Goal: Navigation & Orientation: Find specific page/section

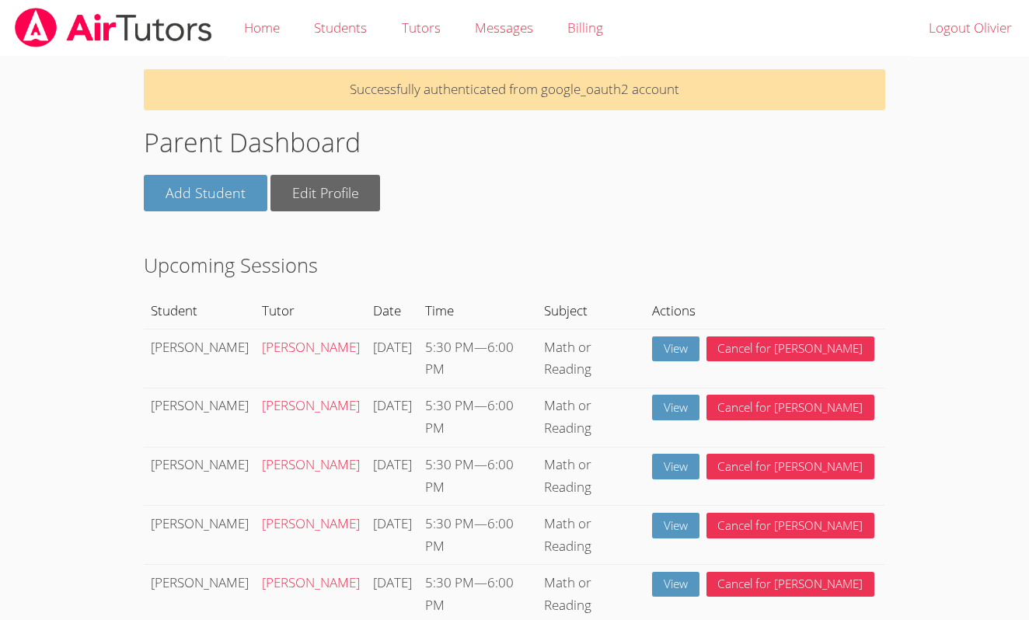
click at [807, 258] on h2 "Upcoming Sessions" at bounding box center [514, 265] width 741 height 30
click at [882, 185] on div "Add Student Edit Profile" at bounding box center [514, 193] width 741 height 37
click at [922, 190] on body "Home Students Tutors Messages Billing Logout Olivier Successfully authenticated…" at bounding box center [514, 310] width 1029 height 620
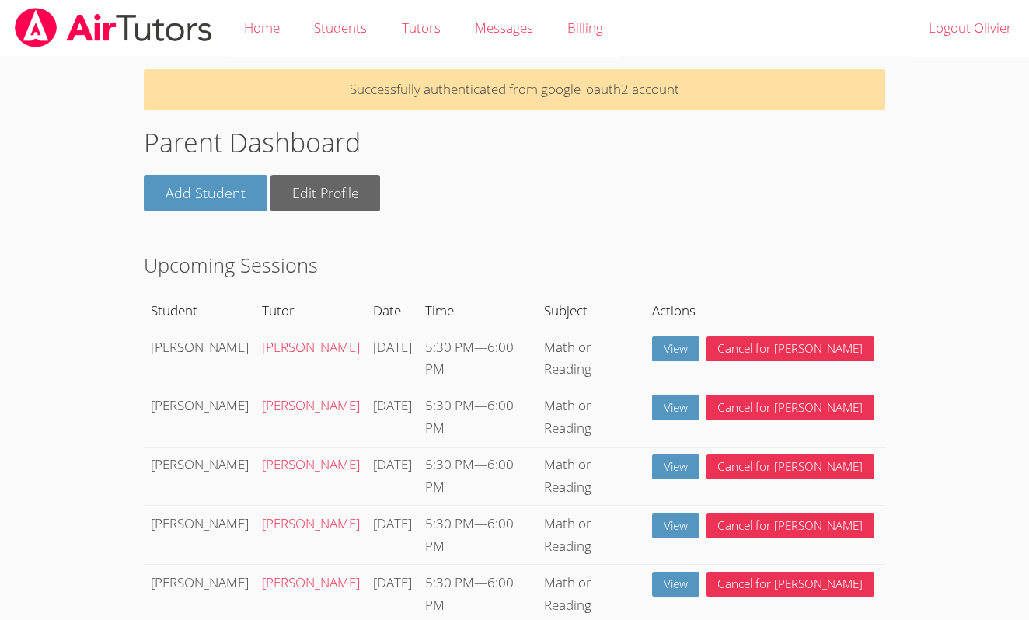
click at [332, 38] on link "Students" at bounding box center [340, 28] width 87 height 57
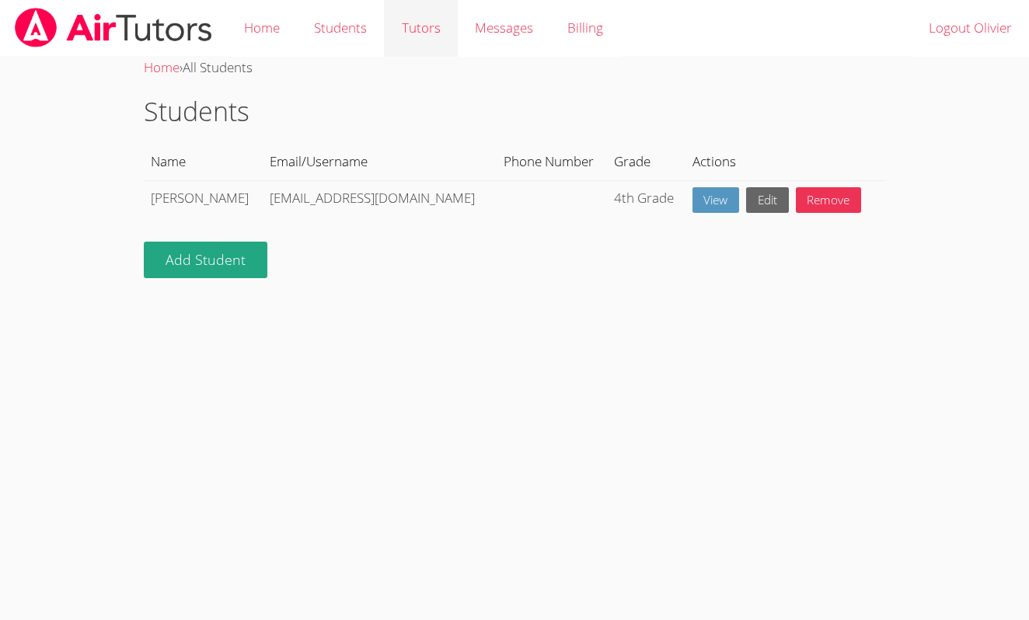
click at [414, 25] on link "Tutors" at bounding box center [420, 28] width 73 height 57
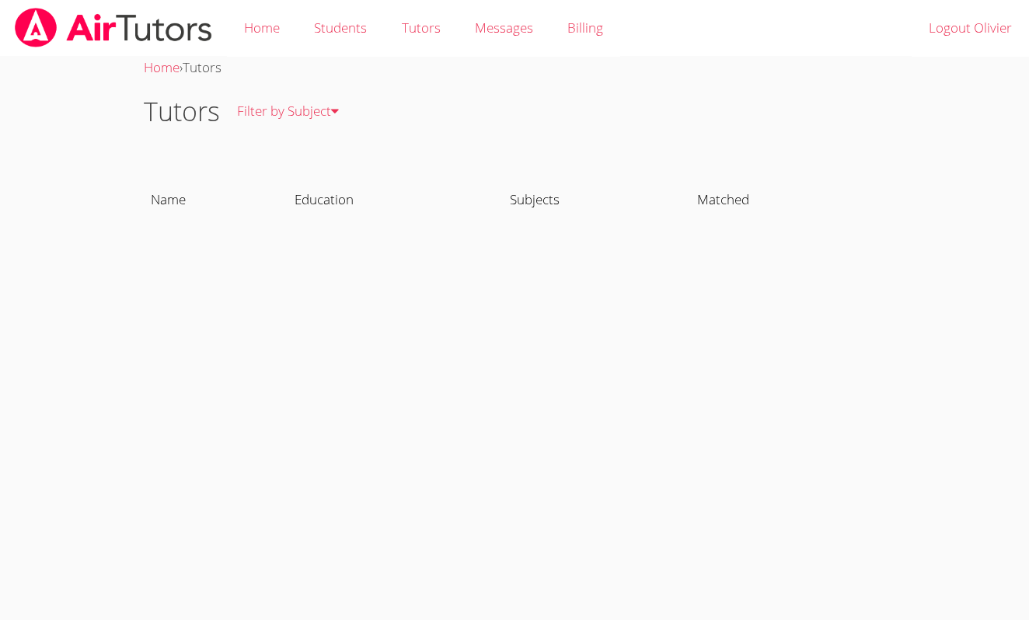
click at [167, 193] on th "Name" at bounding box center [216, 201] width 144 height 36
click at [180, 201] on th "Name" at bounding box center [216, 201] width 144 height 36
click at [275, 33] on link "Home" at bounding box center [262, 28] width 70 height 57
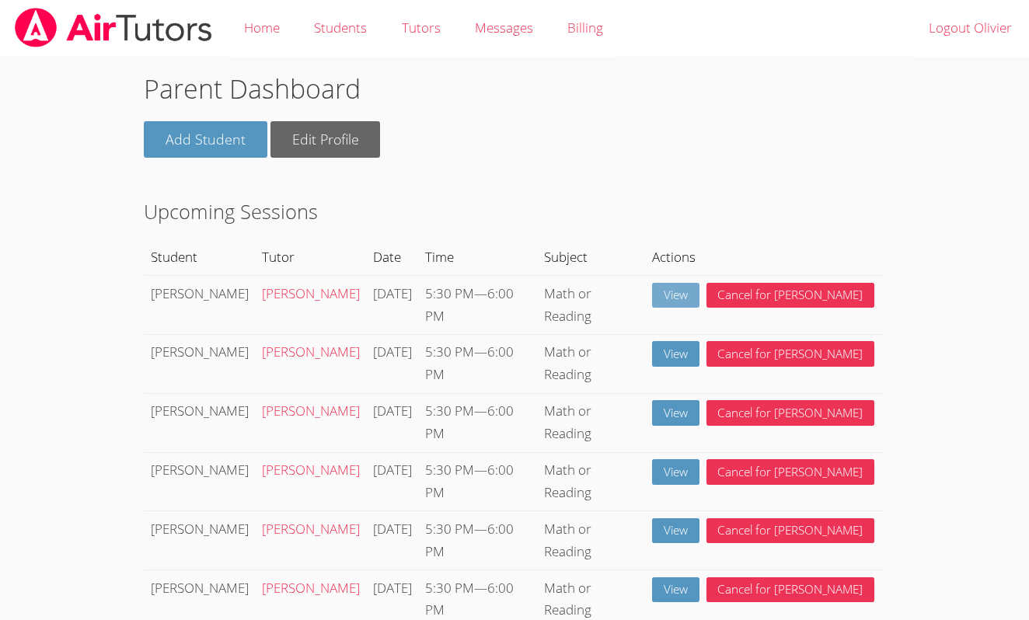
click at [700, 297] on link "View" at bounding box center [675, 296] width 47 height 26
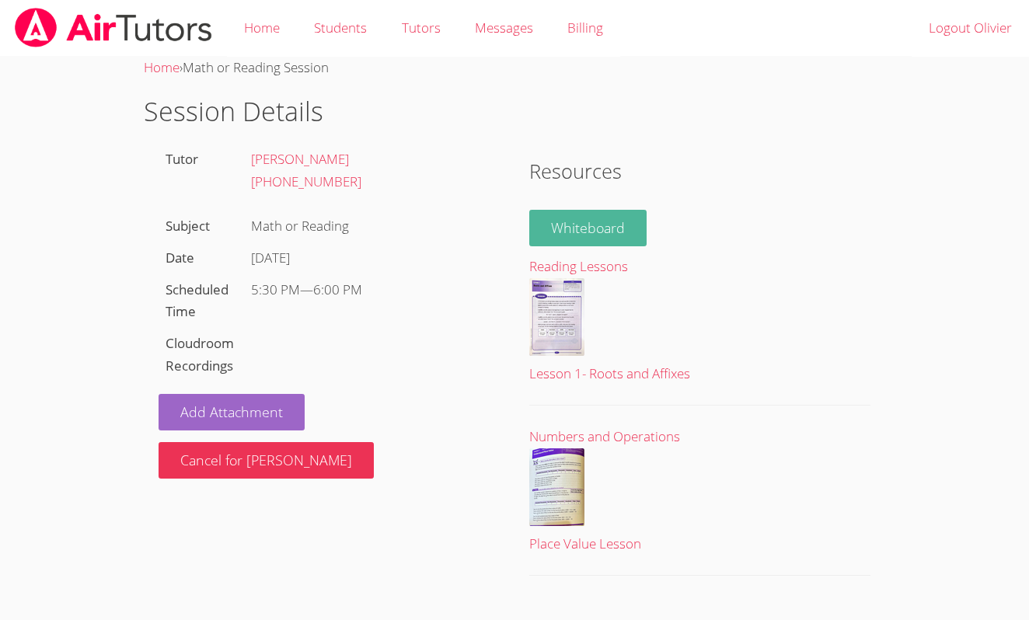
click at [563, 224] on link "Whiteboard" at bounding box center [587, 228] width 117 height 37
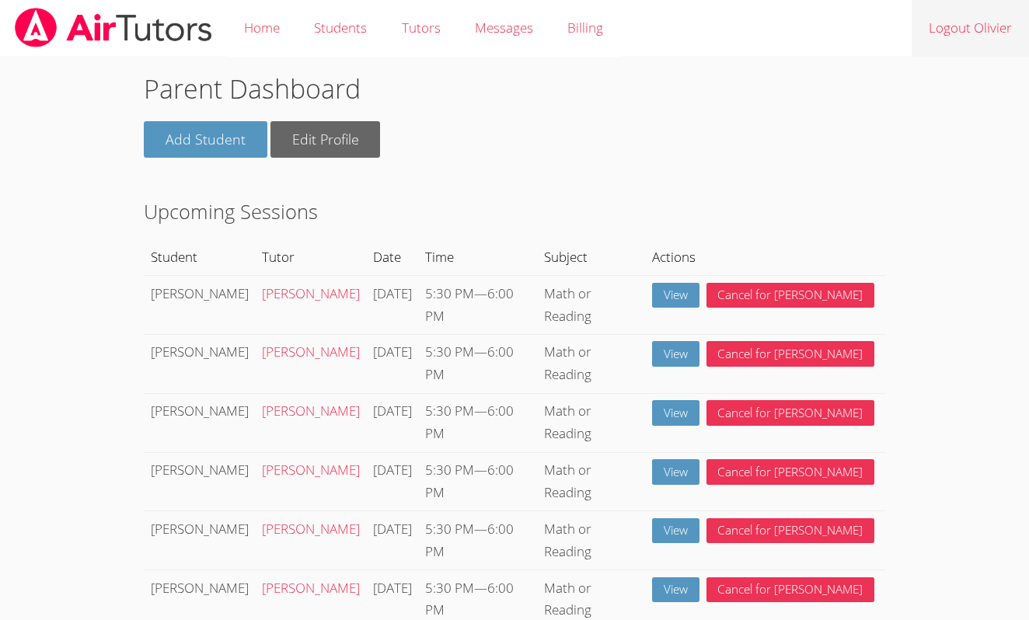
click at [957, 24] on link "Logout Olivier" at bounding box center [970, 28] width 117 height 57
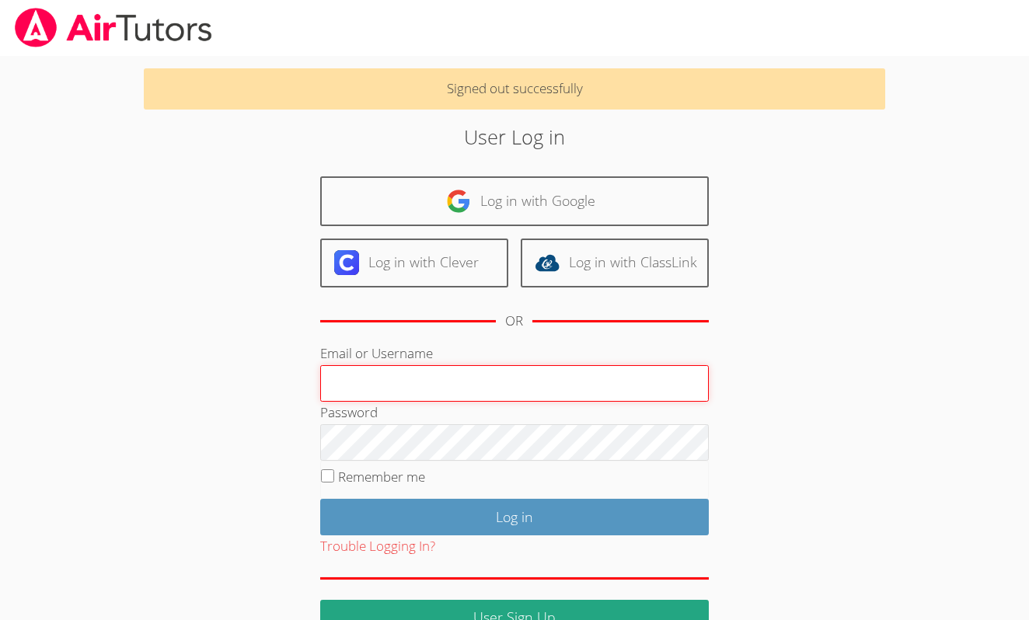
type input "ealbou@bhusd.com"
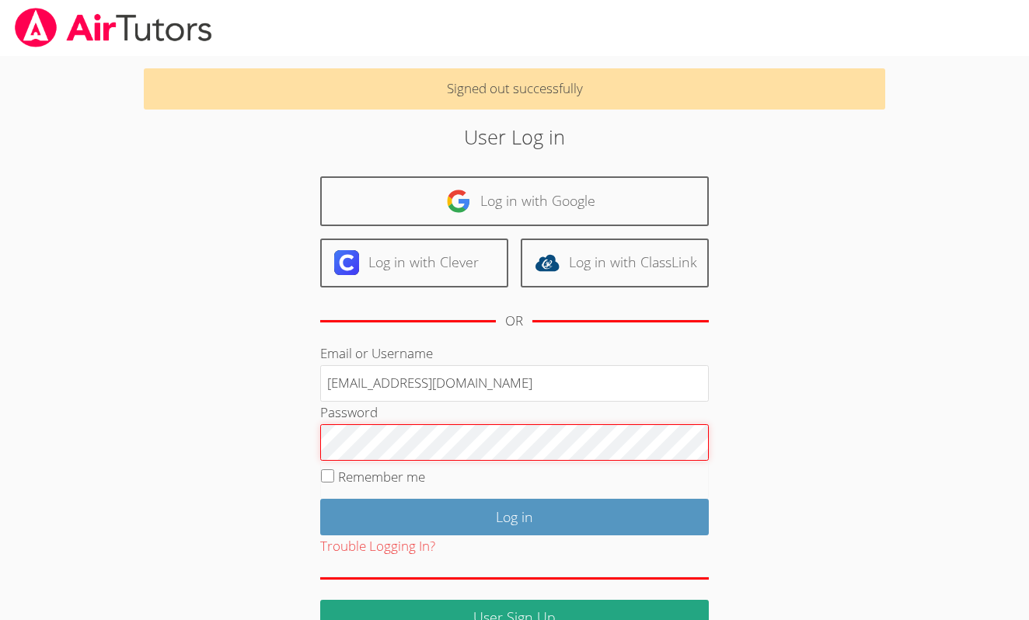
click at [514, 513] on input "Log in" at bounding box center [514, 517] width 389 height 37
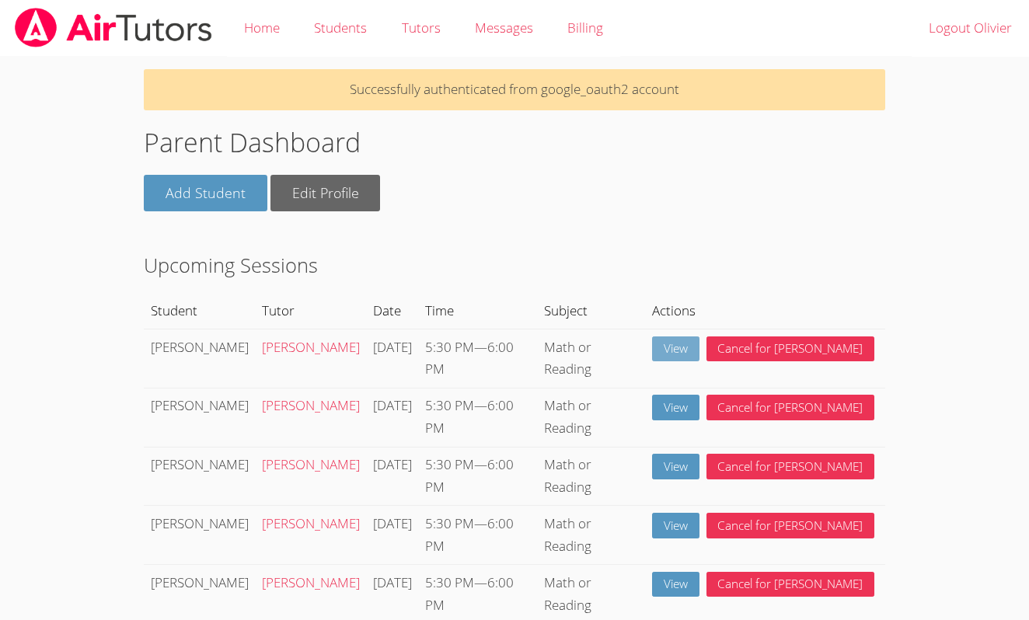
click at [700, 342] on link "View" at bounding box center [675, 350] width 47 height 26
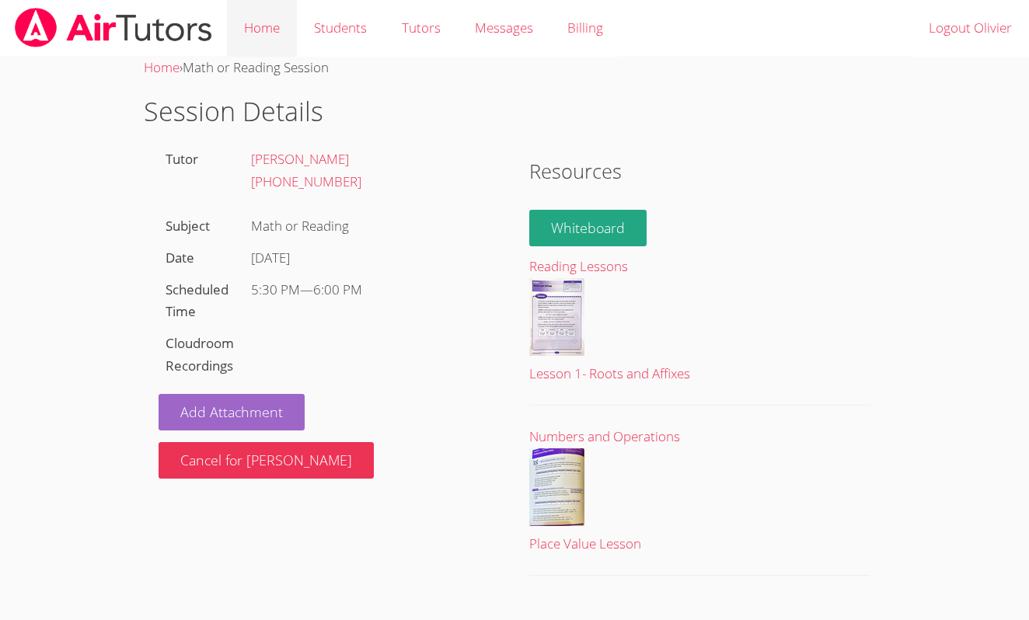
click at [276, 34] on link "Home" at bounding box center [262, 28] width 70 height 57
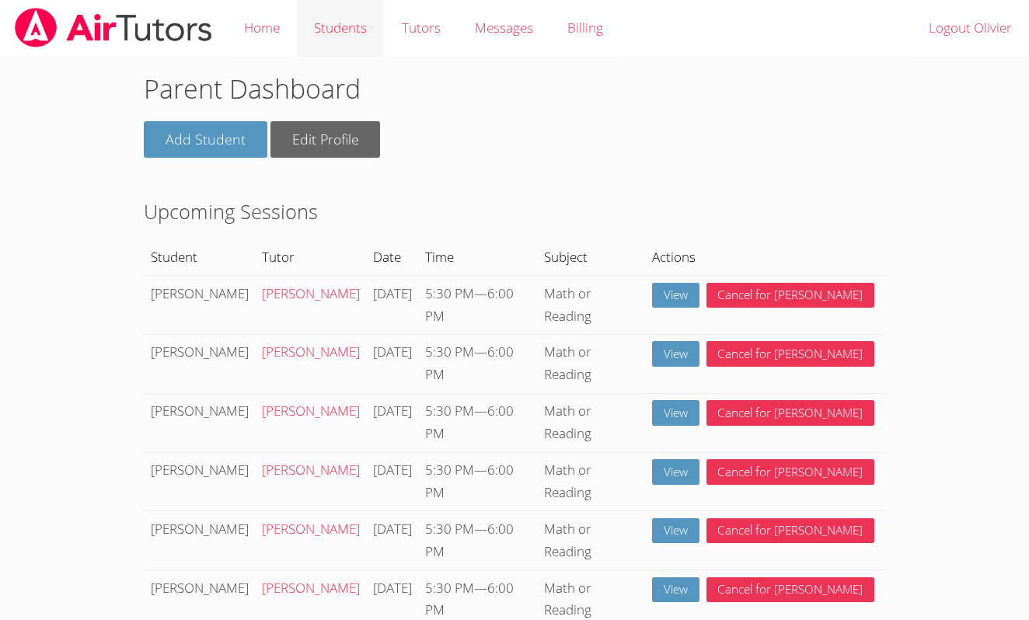
click at [331, 30] on link "Students" at bounding box center [340, 28] width 87 height 57
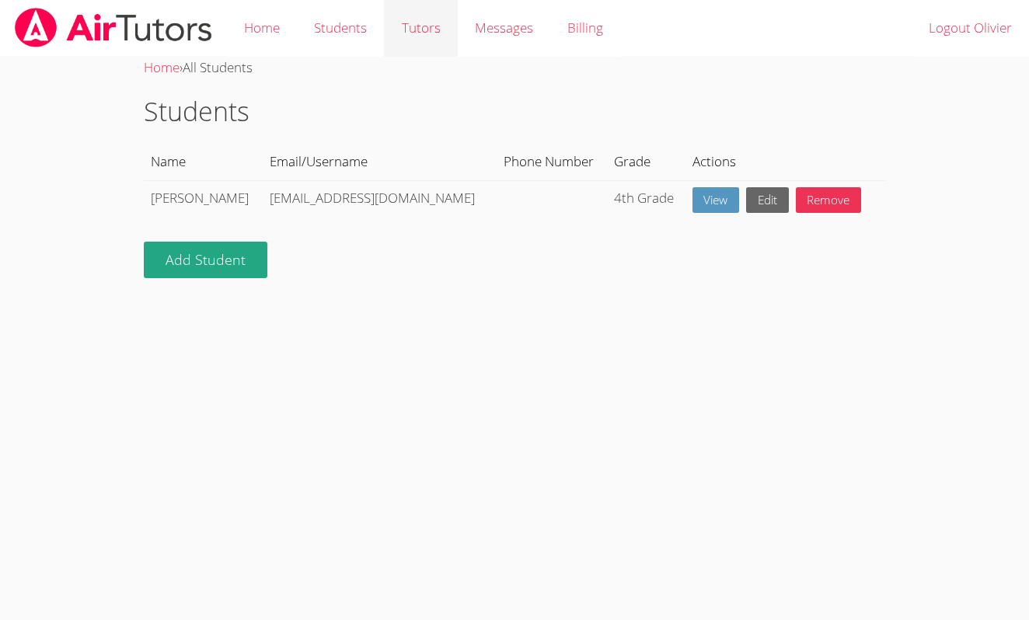
click at [400, 29] on link "Tutors" at bounding box center [420, 28] width 73 height 57
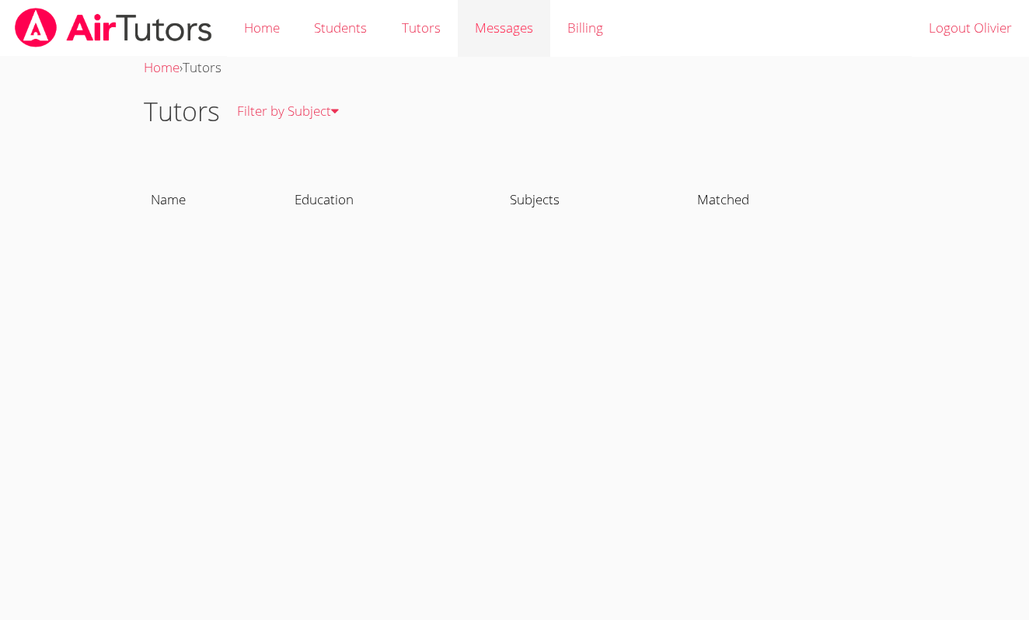
click at [484, 22] on span "Messages" at bounding box center [504, 28] width 58 height 18
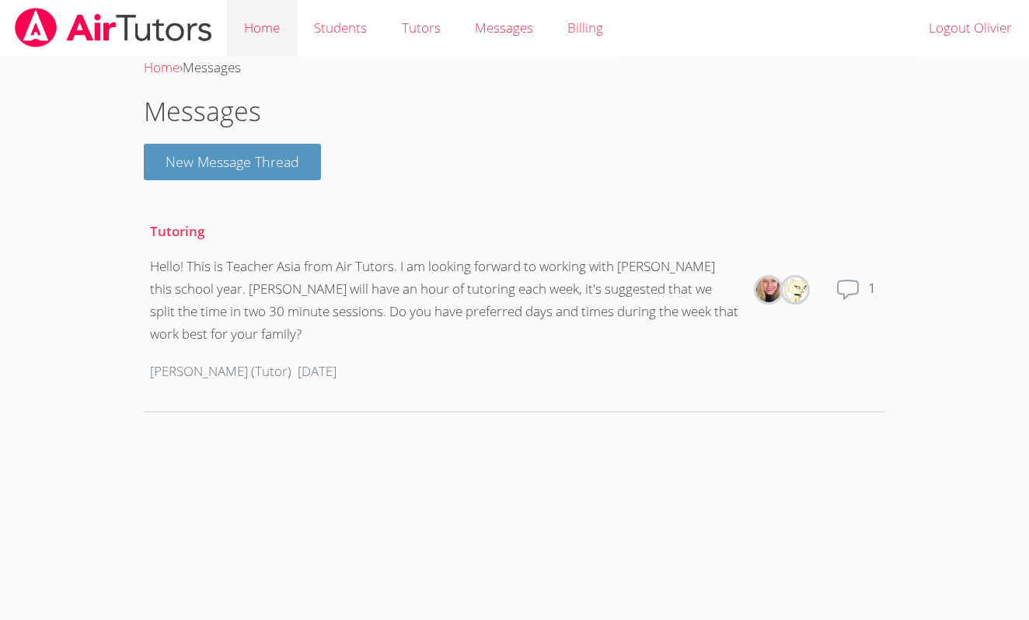
click at [277, 23] on link "Home" at bounding box center [262, 28] width 70 height 57
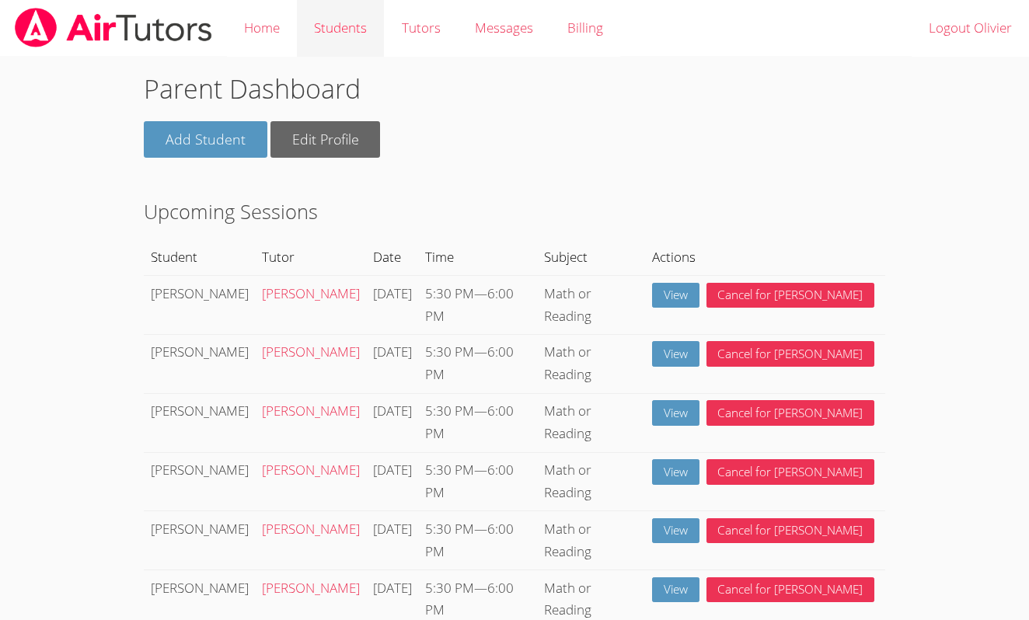
click at [327, 32] on link "Students" at bounding box center [340, 28] width 87 height 57
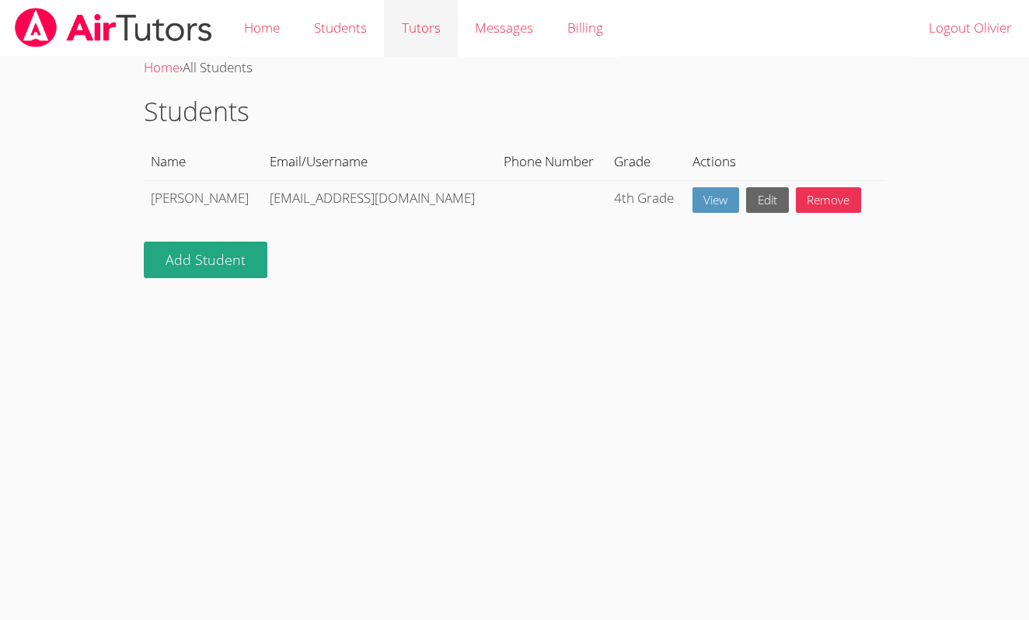
click at [387, 29] on link "Tutors" at bounding box center [420, 28] width 73 height 57
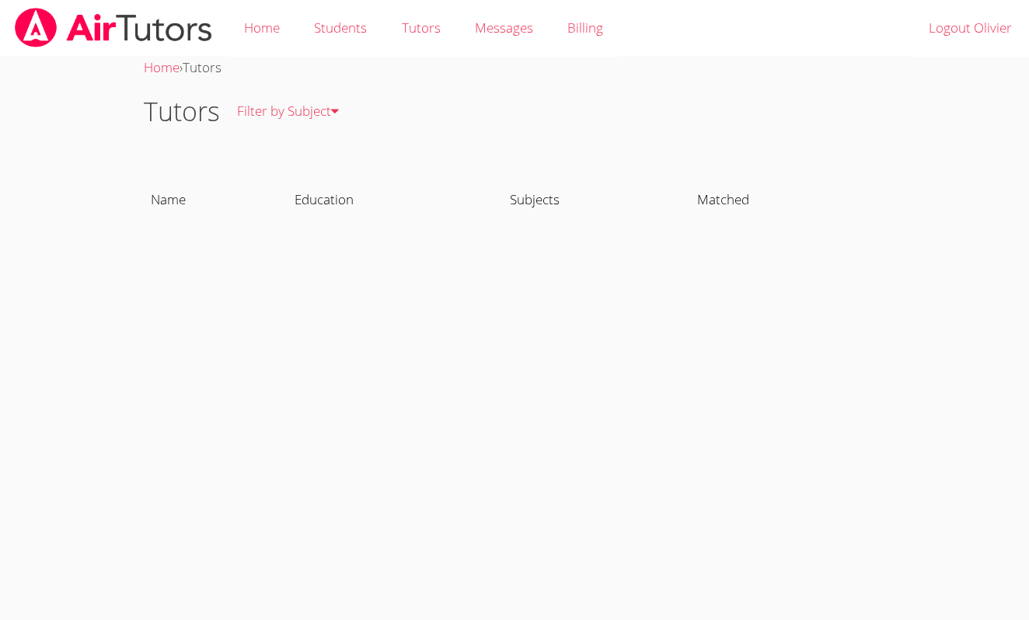
click at [545, 244] on div "Home › Tutors Tutors Filter by Subject All Subjects Name Education Subjects Mat…" at bounding box center [515, 157] width 772 height 201
click at [268, 31] on link "Home" at bounding box center [262, 28] width 70 height 57
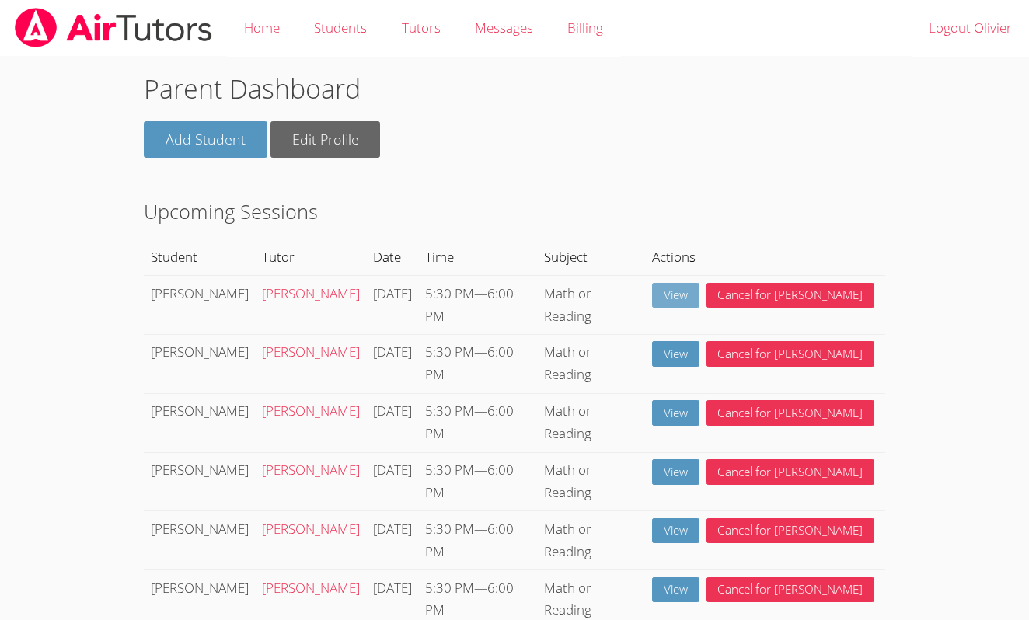
click at [700, 296] on link "View" at bounding box center [675, 296] width 47 height 26
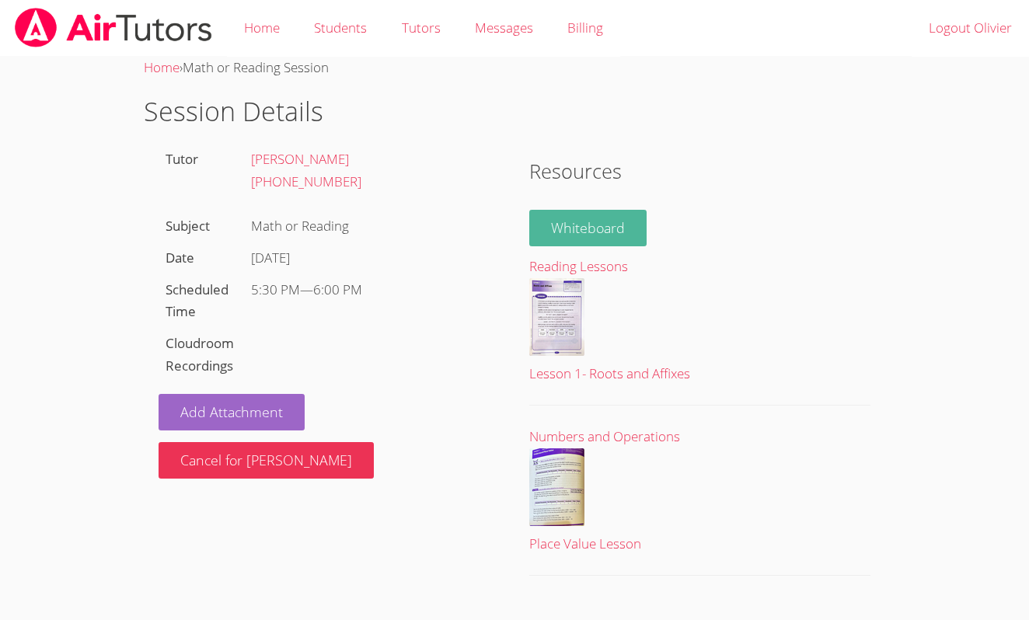
click at [617, 228] on link "Whiteboard" at bounding box center [587, 228] width 117 height 37
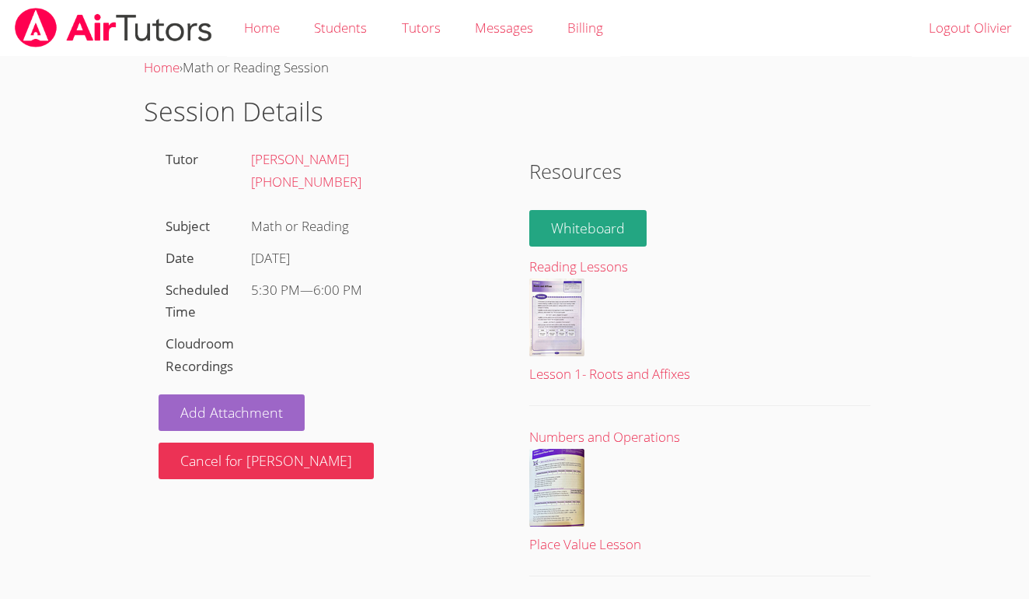
click at [366, 356] on div "Tutor Asia Mason (903) 270-7247 Subject Math or Reading Date Thu Sep 11 Schedul…" at bounding box center [329, 311] width 371 height 335
click at [208, 334] on label "Cloudroom Recordings" at bounding box center [200, 354] width 68 height 40
click at [266, 72] on span "Math or Reading Session" at bounding box center [256, 67] width 146 height 18
click at [423, 22] on link "Tutors" at bounding box center [420, 28] width 73 height 57
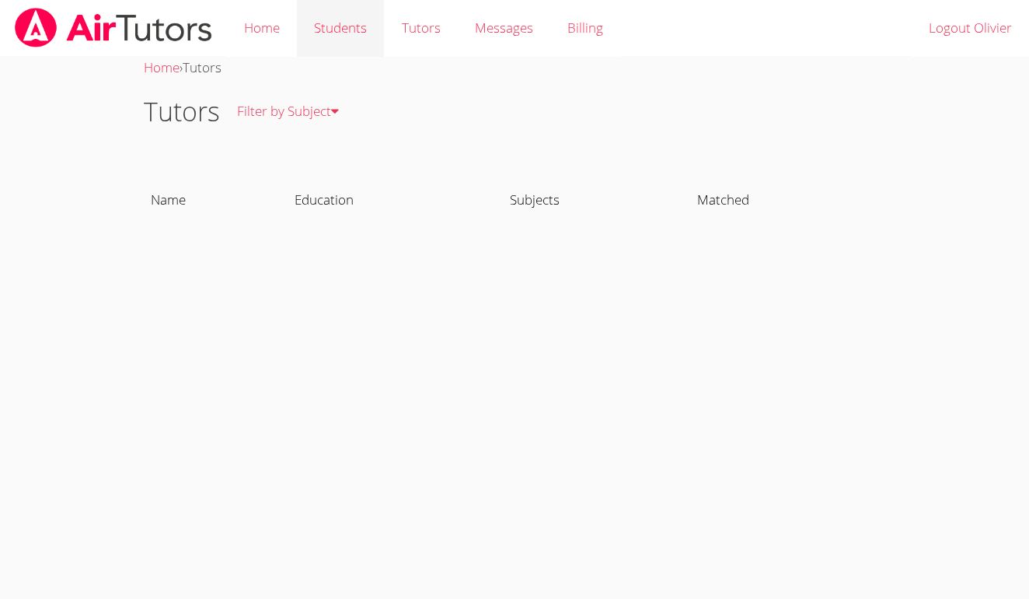
click at [352, 26] on link "Students" at bounding box center [340, 28] width 87 height 57
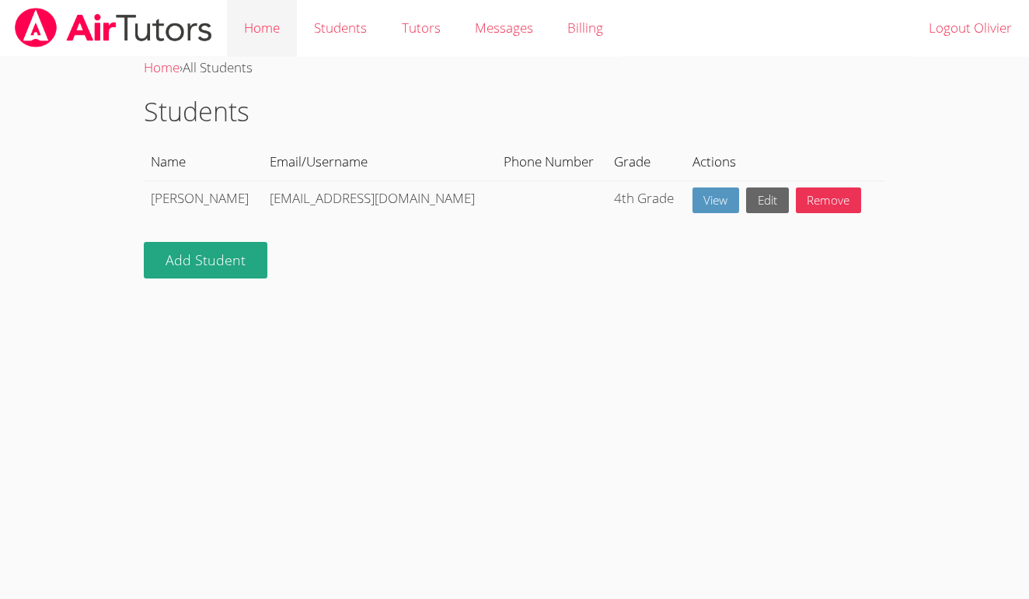
click at [273, 31] on link "Home" at bounding box center [262, 28] width 70 height 57
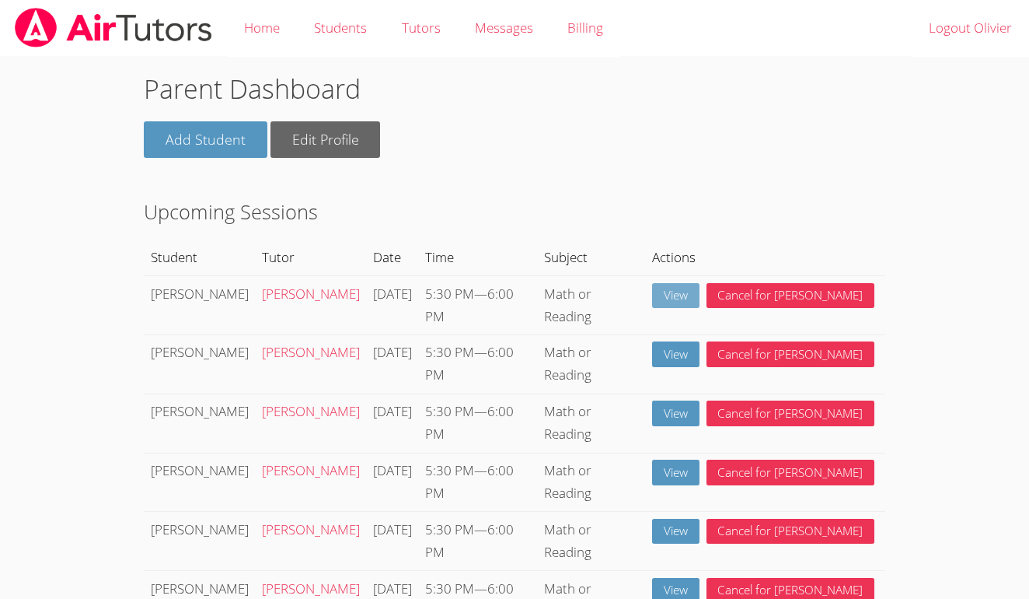
click at [700, 294] on link "View" at bounding box center [675, 296] width 47 height 26
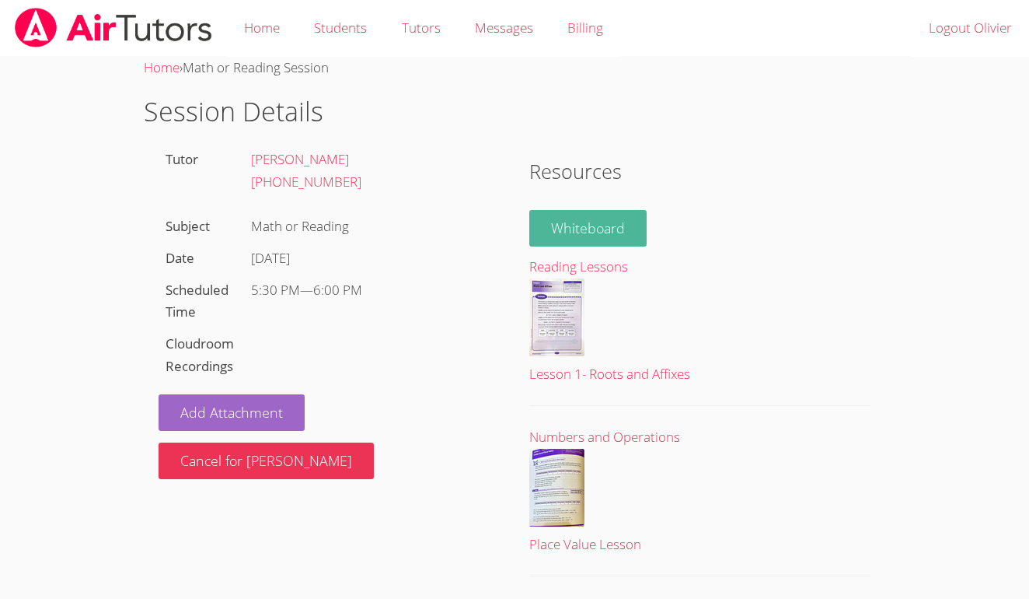
click at [608, 239] on link "Whiteboard" at bounding box center [587, 228] width 117 height 37
click at [213, 339] on label "Cloudroom Recordings" at bounding box center [200, 354] width 68 height 40
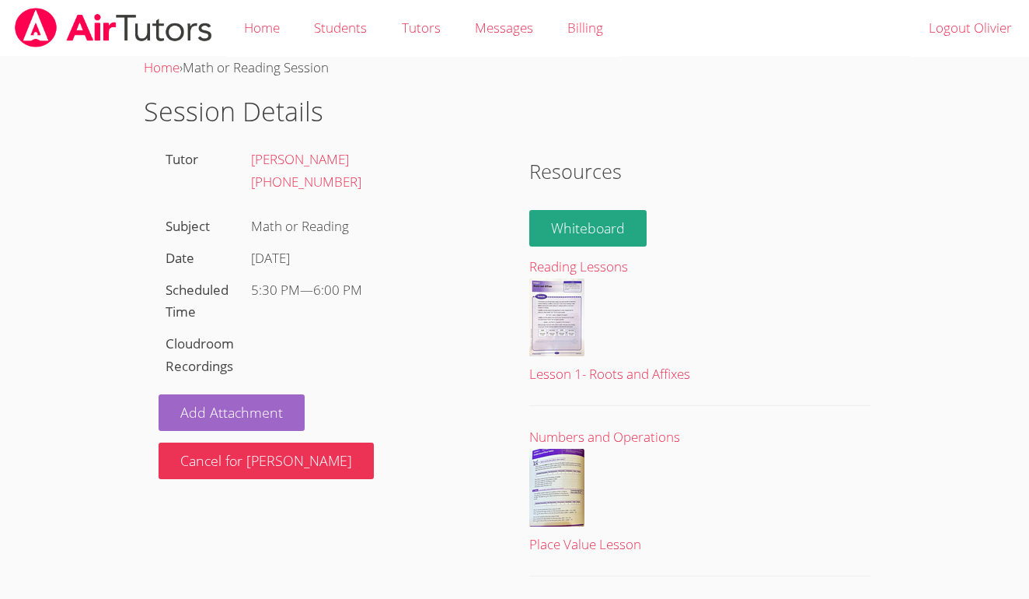
click at [216, 339] on label "Cloudroom Recordings" at bounding box center [200, 354] width 68 height 40
click at [275, 23] on link "Home" at bounding box center [262, 28] width 70 height 57
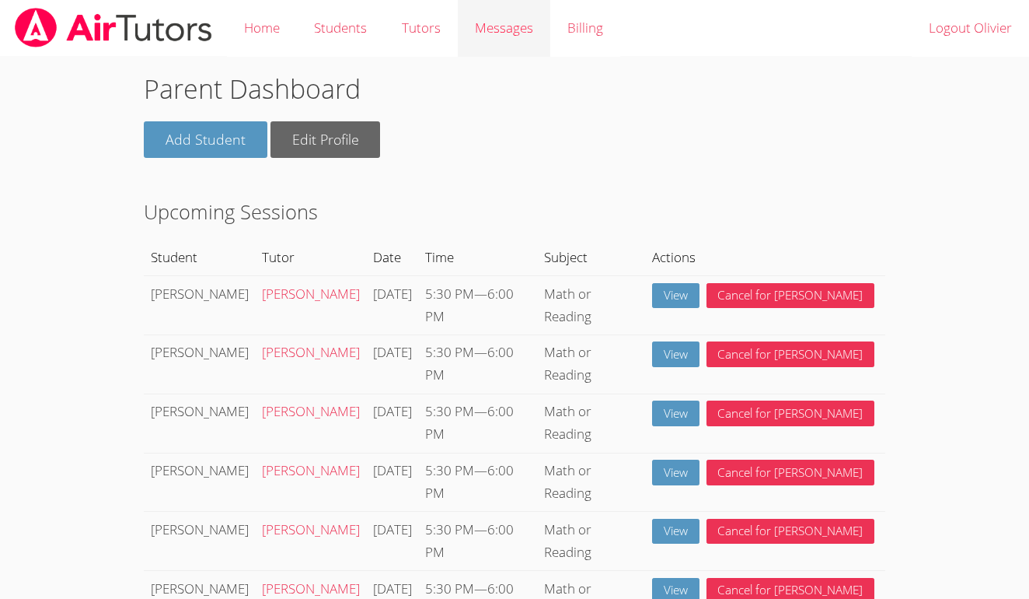
click at [488, 8] on link "Messages" at bounding box center [504, 28] width 93 height 57
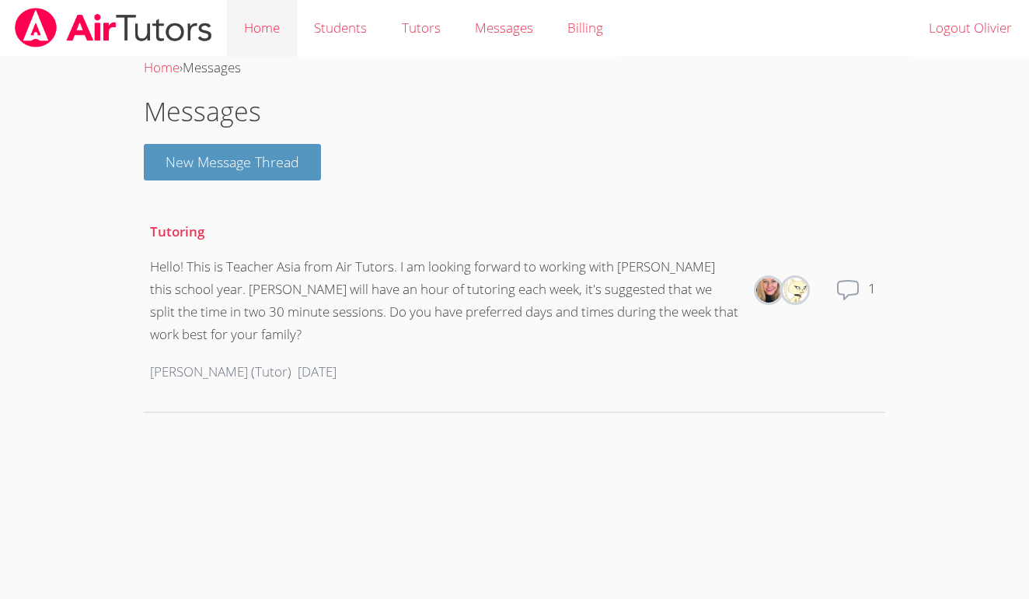
click at [235, 18] on link "Home" at bounding box center [262, 28] width 70 height 57
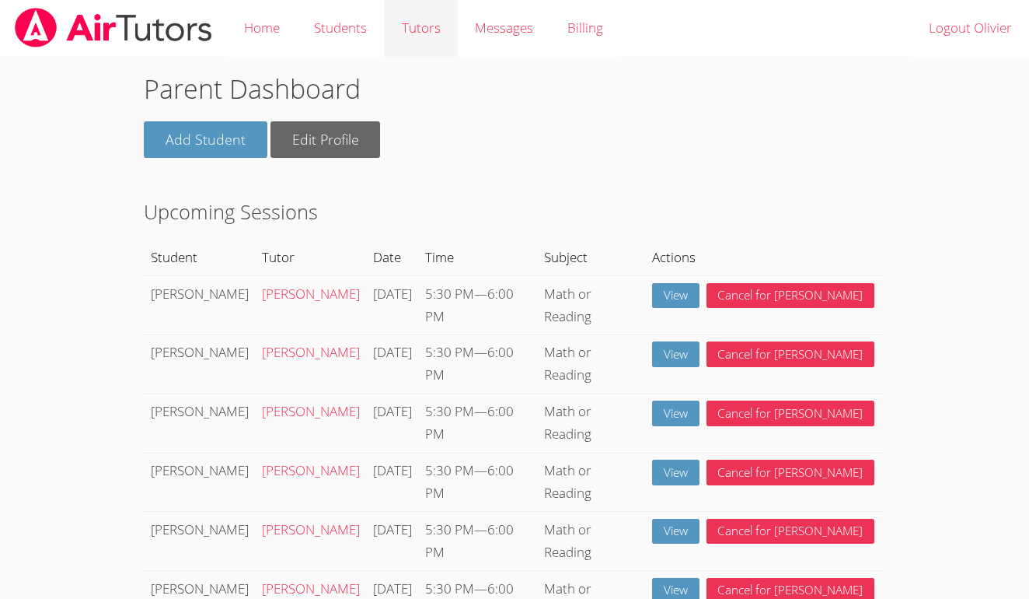
click at [414, 29] on link "Tutors" at bounding box center [420, 28] width 73 height 57
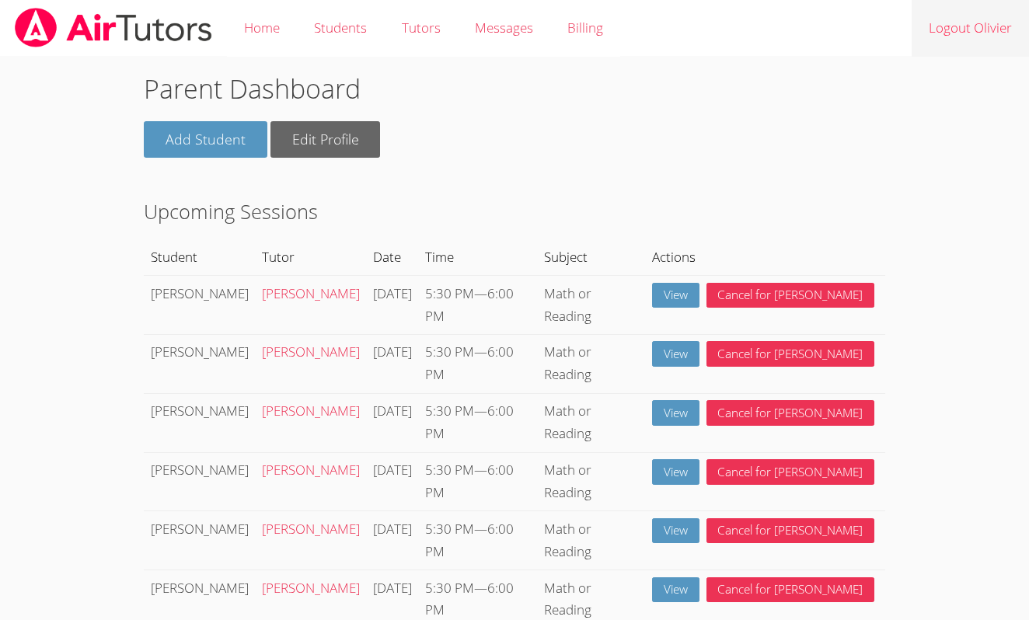
click at [952, 33] on link "Logout Olivier" at bounding box center [970, 28] width 117 height 57
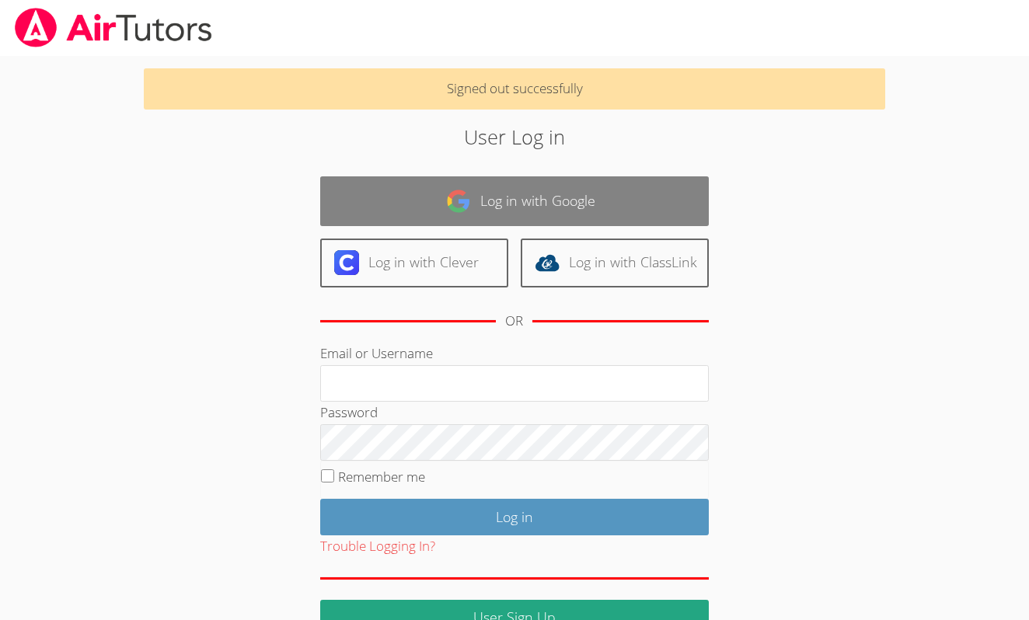
click at [590, 199] on link "Log in with Google" at bounding box center [514, 200] width 389 height 49
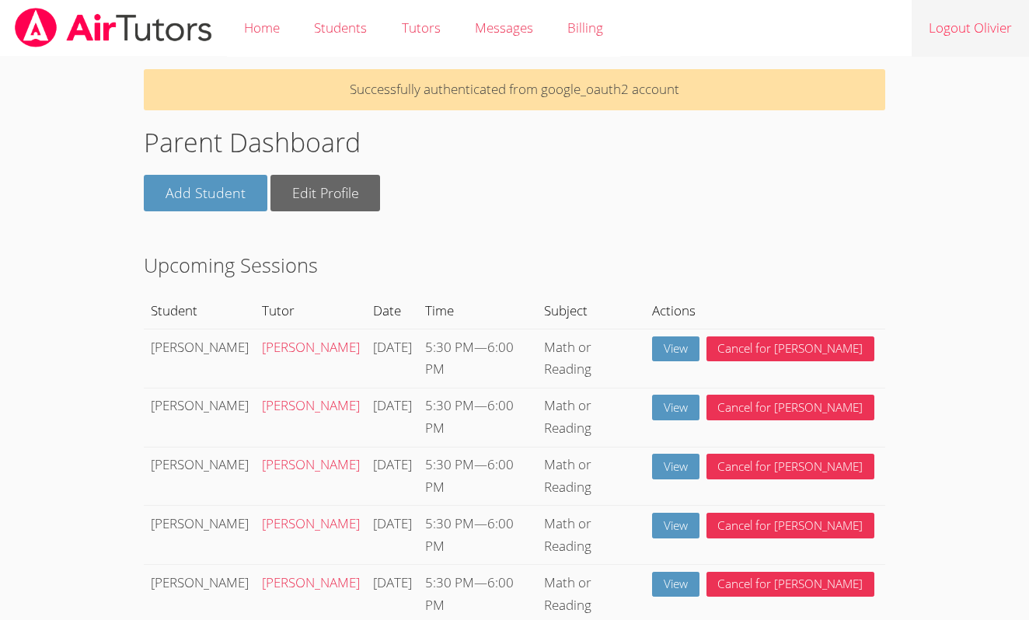
click at [945, 36] on link "Logout Olivier" at bounding box center [970, 28] width 117 height 57
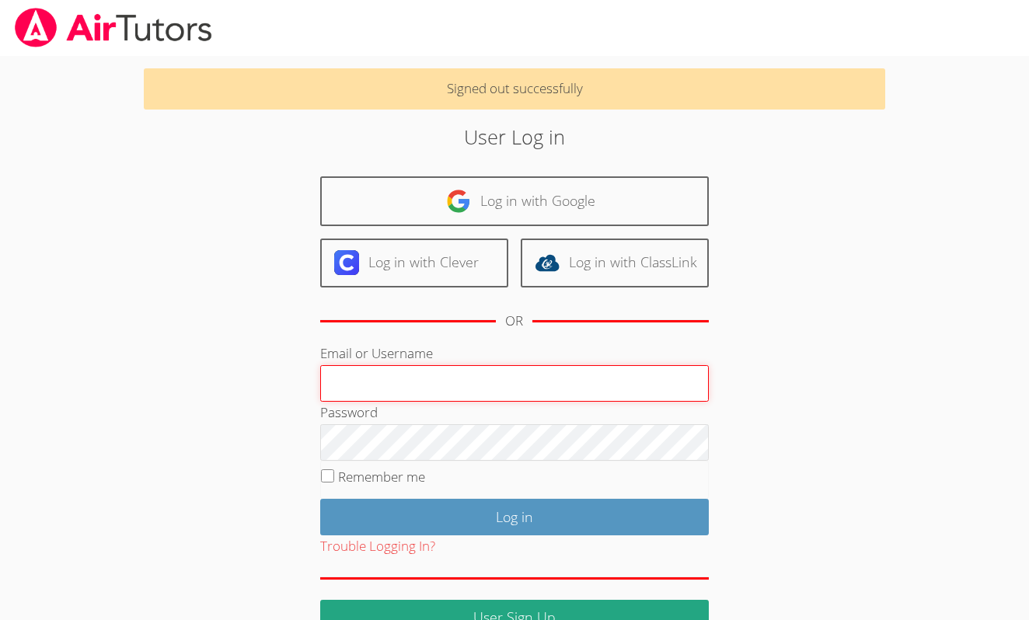
type input "[EMAIL_ADDRESS][DOMAIN_NAME]"
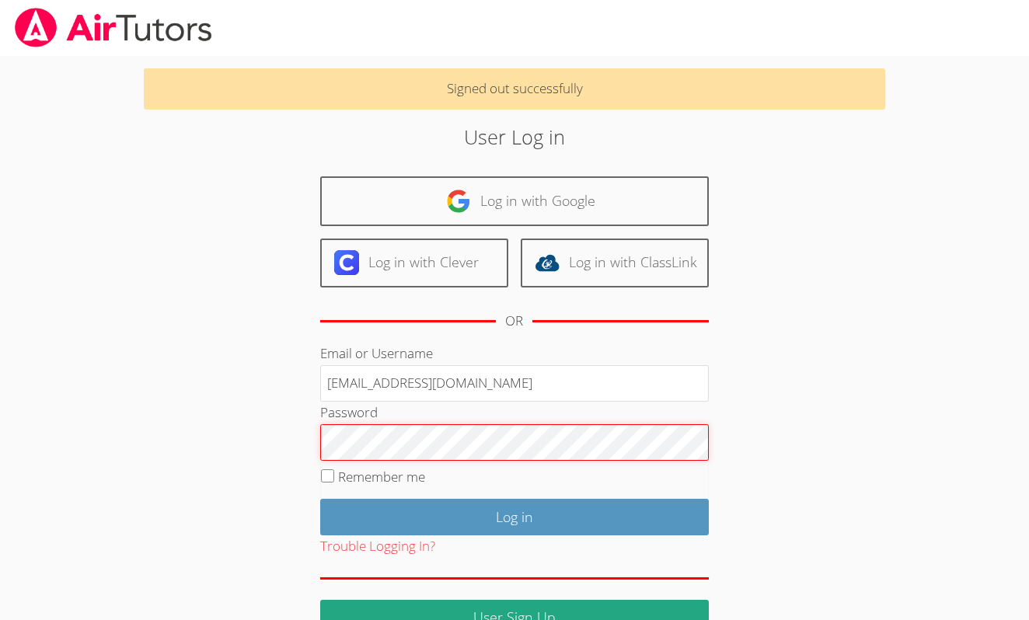
click at [514, 513] on input "Log in" at bounding box center [514, 517] width 389 height 37
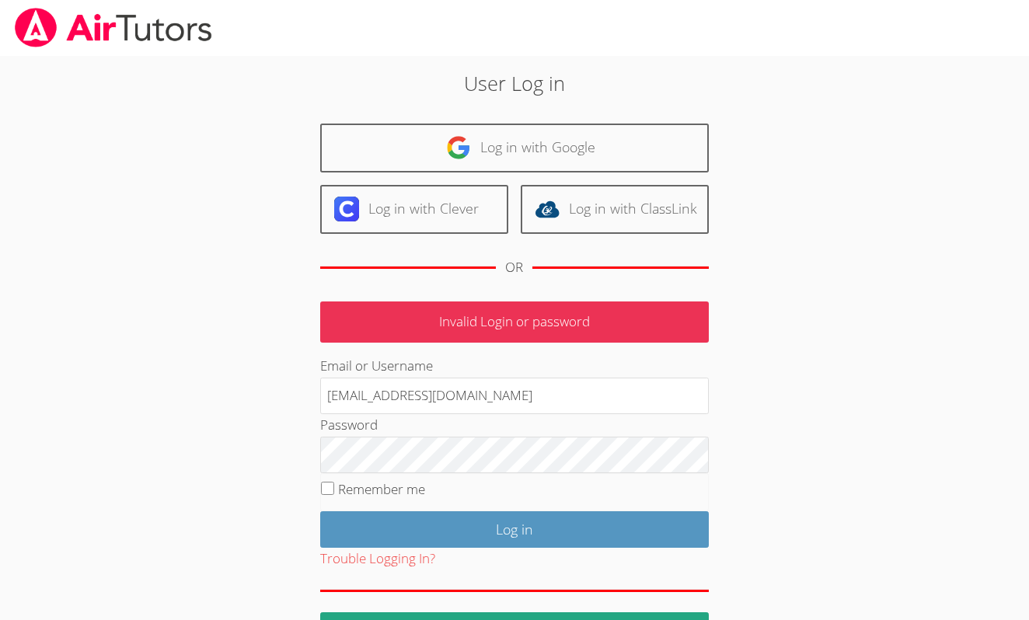
click at [863, 473] on div "User Log in Log in with Google Log in with Clever Log in with ClassLink OR Inva…" at bounding box center [515, 352] width 772 height 592
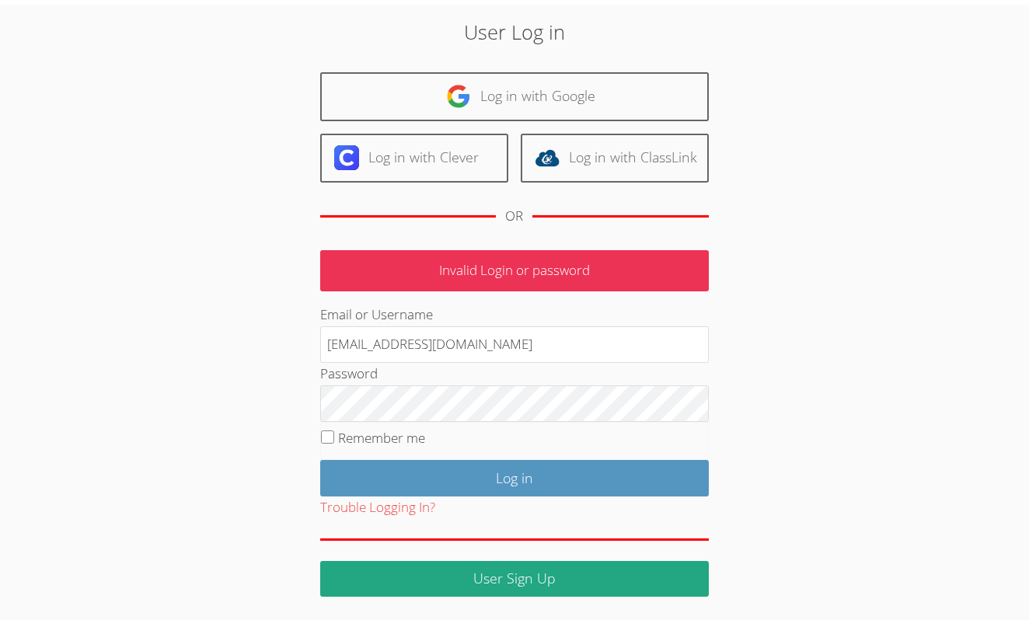
scroll to position [46, 0]
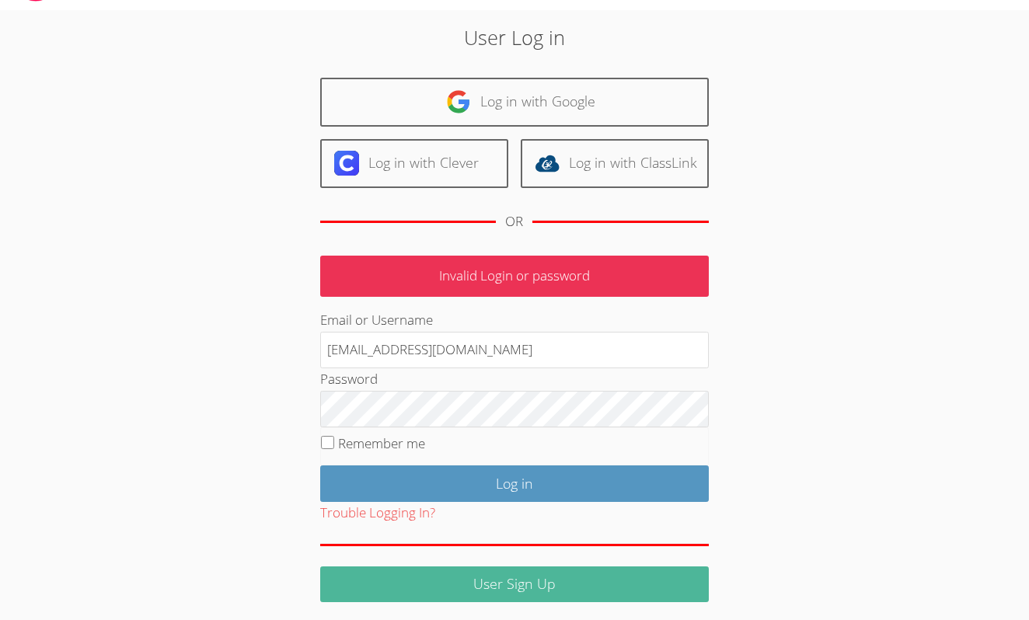
click at [628, 575] on link "User Sign Up" at bounding box center [514, 585] width 389 height 37
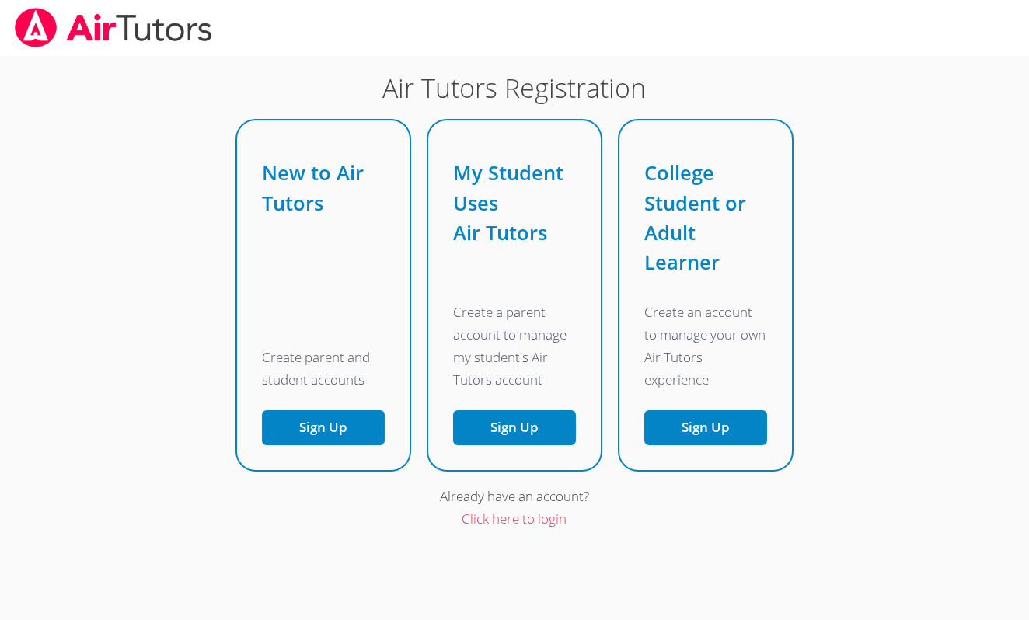
scroll to position [24, 0]
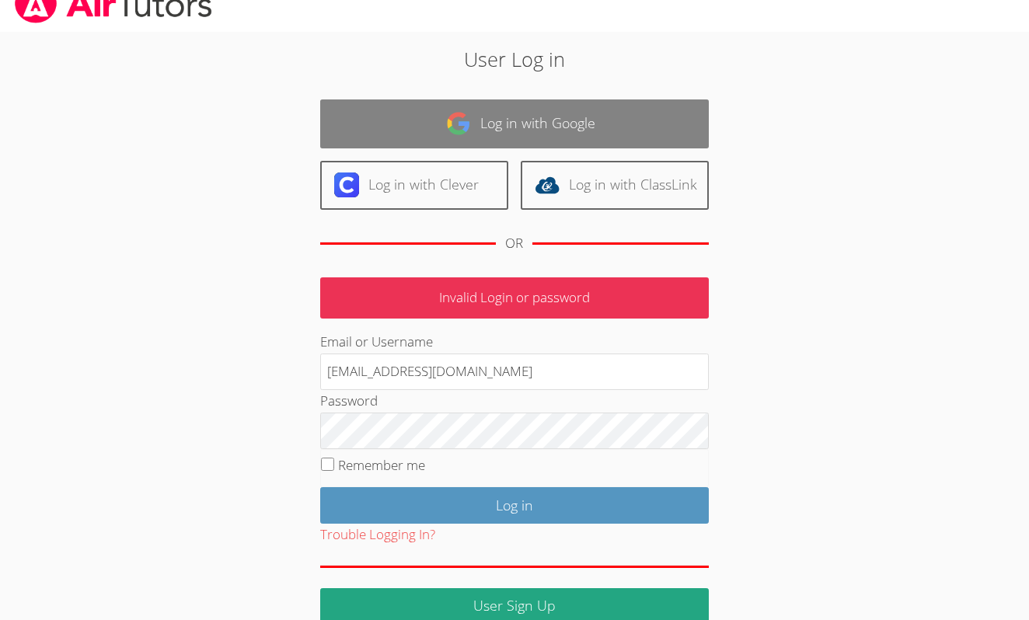
click at [447, 117] on img at bounding box center [458, 123] width 25 height 25
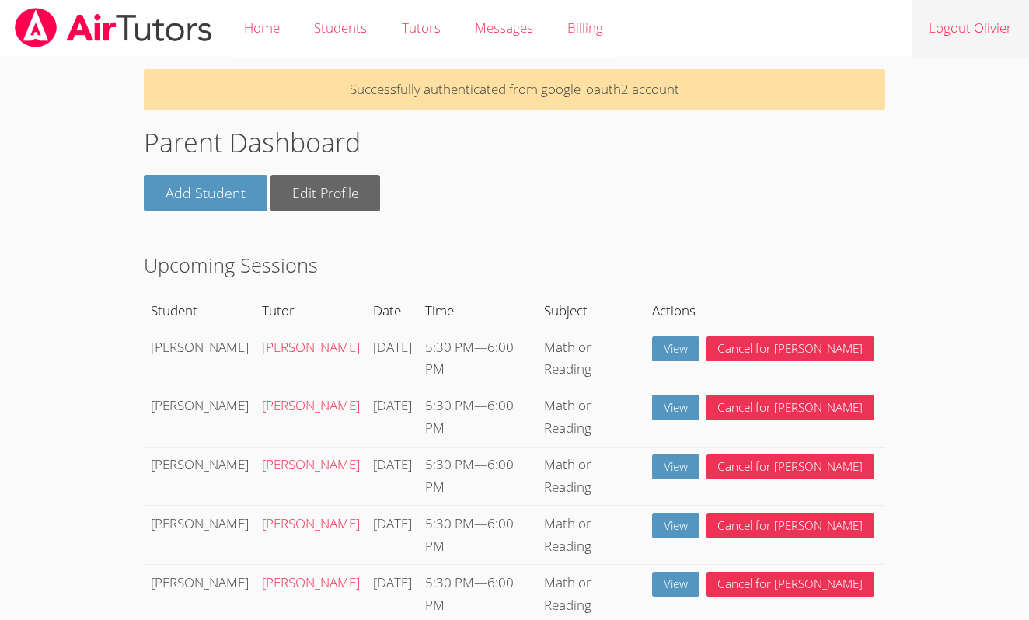
click at [944, 36] on link "Logout Olivier" at bounding box center [970, 28] width 117 height 57
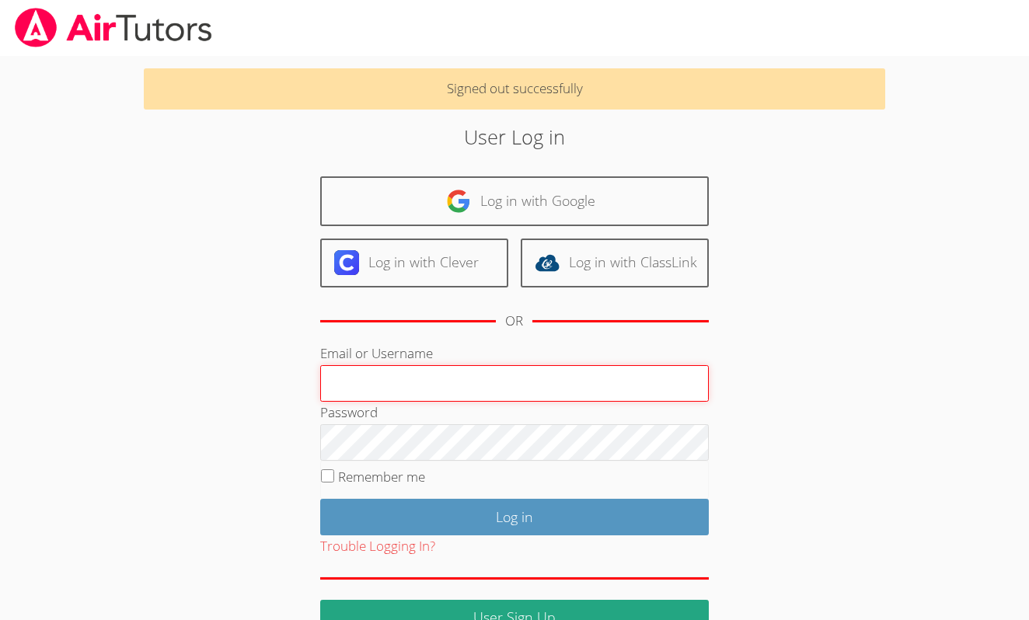
type input "[EMAIL_ADDRESS][DOMAIN_NAME]"
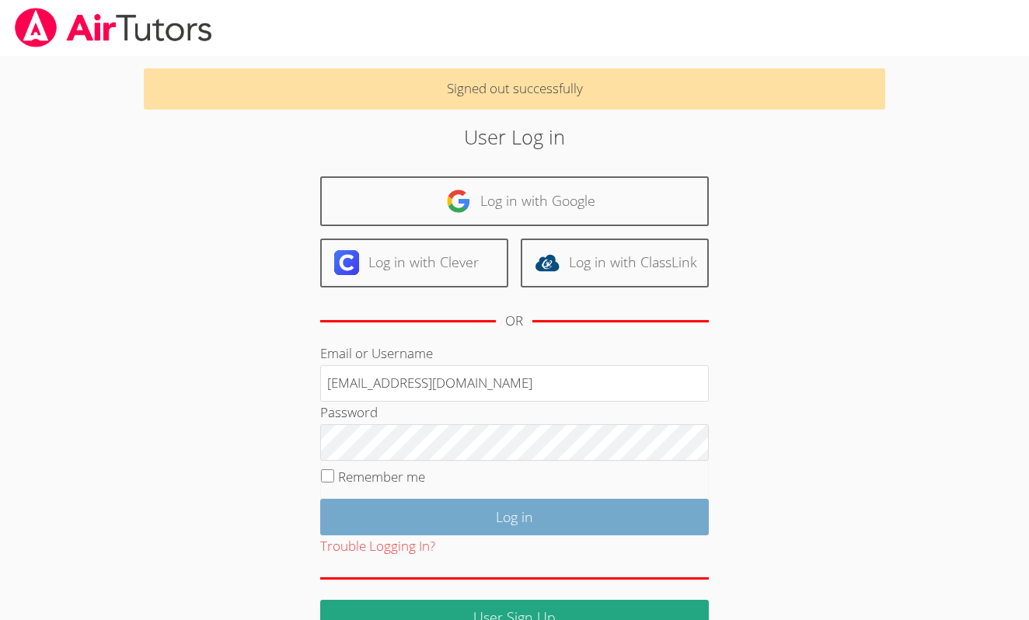
click at [468, 520] on input "Log in" at bounding box center [514, 517] width 389 height 37
